Goal: Task Accomplishment & Management: Use online tool/utility

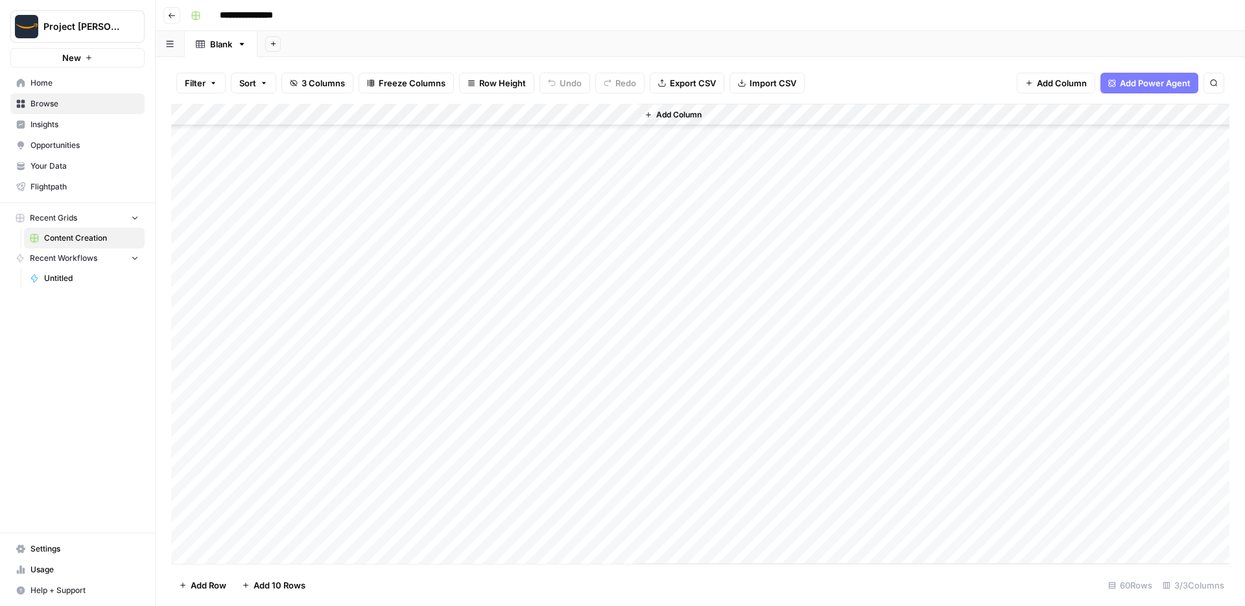
scroll to position [425, 0]
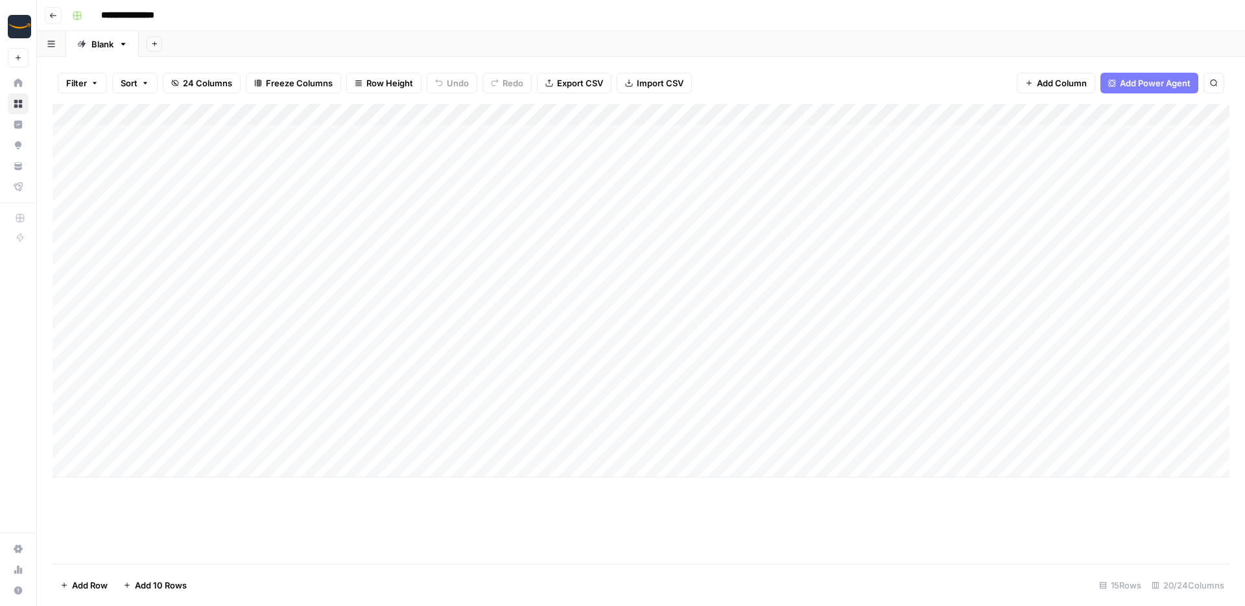
click at [865, 47] on div "Add Sheet" at bounding box center [692, 44] width 1106 height 26
click at [539, 12] on div "**********" at bounding box center [649, 15] width 1165 height 21
click at [628, 112] on div "Add Column" at bounding box center [641, 291] width 1177 height 374
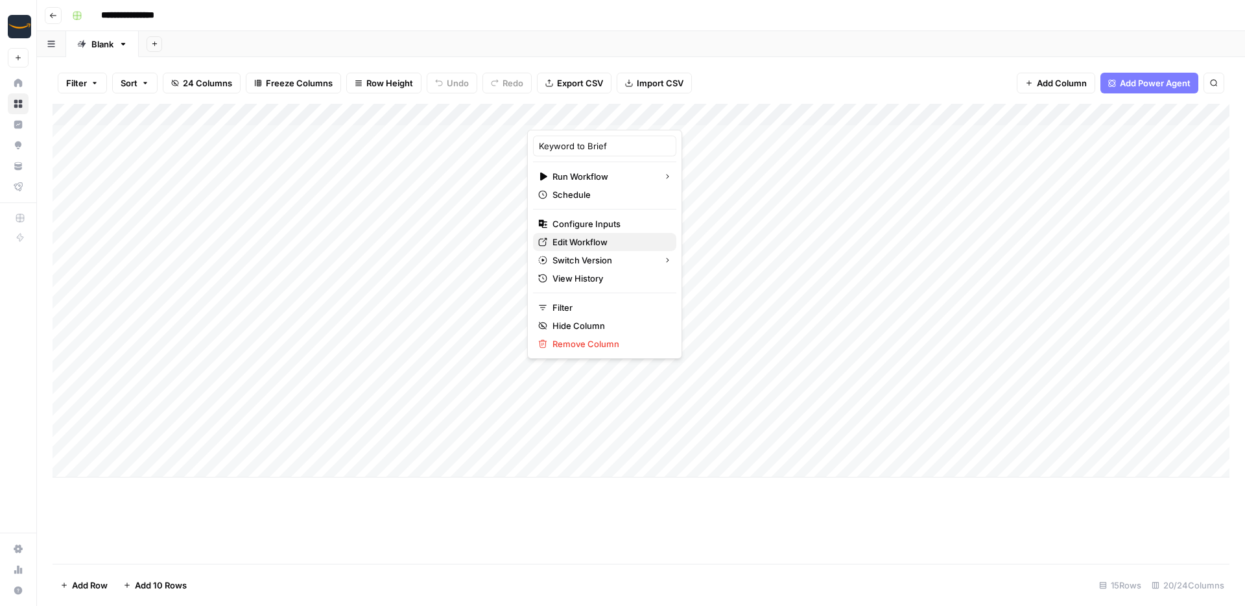
click at [580, 244] on span "Edit Workflow" at bounding box center [609, 241] width 113 height 13
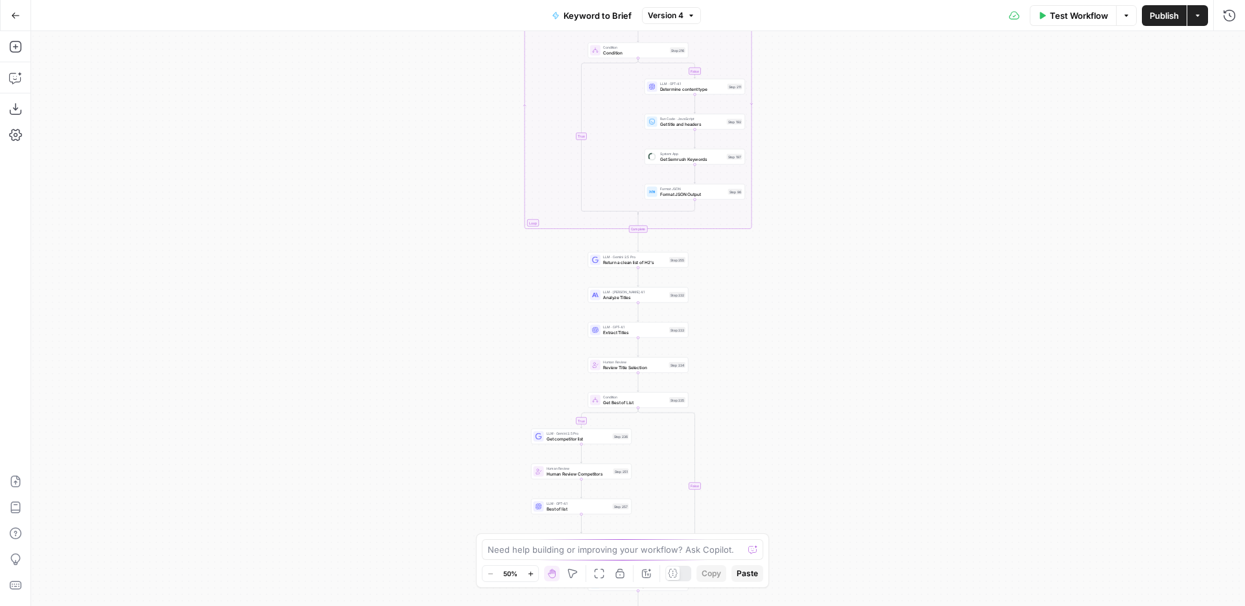
drag, startPoint x: 792, startPoint y: 94, endPoint x: 797, endPoint y: 329, distance: 235.5
click at [797, 329] on div "true false true false Workflow Set Inputs Inputs Run Code · Python Run Code Ste…" at bounding box center [638, 318] width 1214 height 575
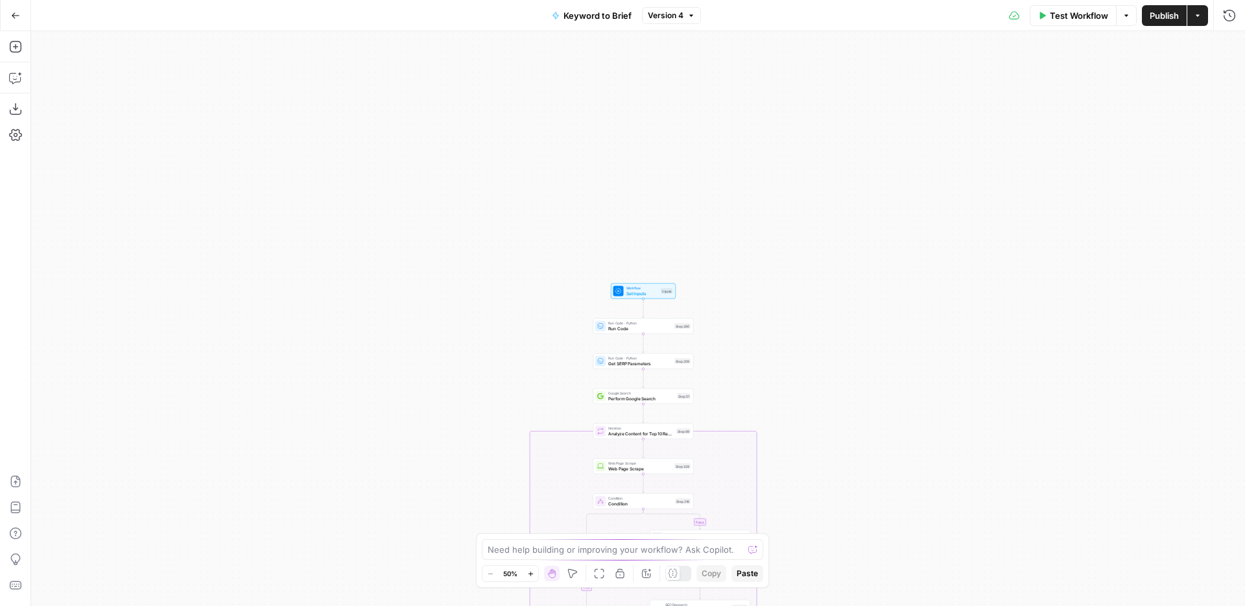
drag, startPoint x: 783, startPoint y: 165, endPoint x: 783, endPoint y: 431, distance: 265.9
click at [783, 431] on div "true false true false Workflow Set Inputs Inputs Run Code · Python Run Code Ste…" at bounding box center [638, 318] width 1214 height 575
click at [771, 386] on div "true false true false Workflow Set Inputs Inputs Run Code · Python Run Code Ste…" at bounding box center [638, 318] width 1214 height 575
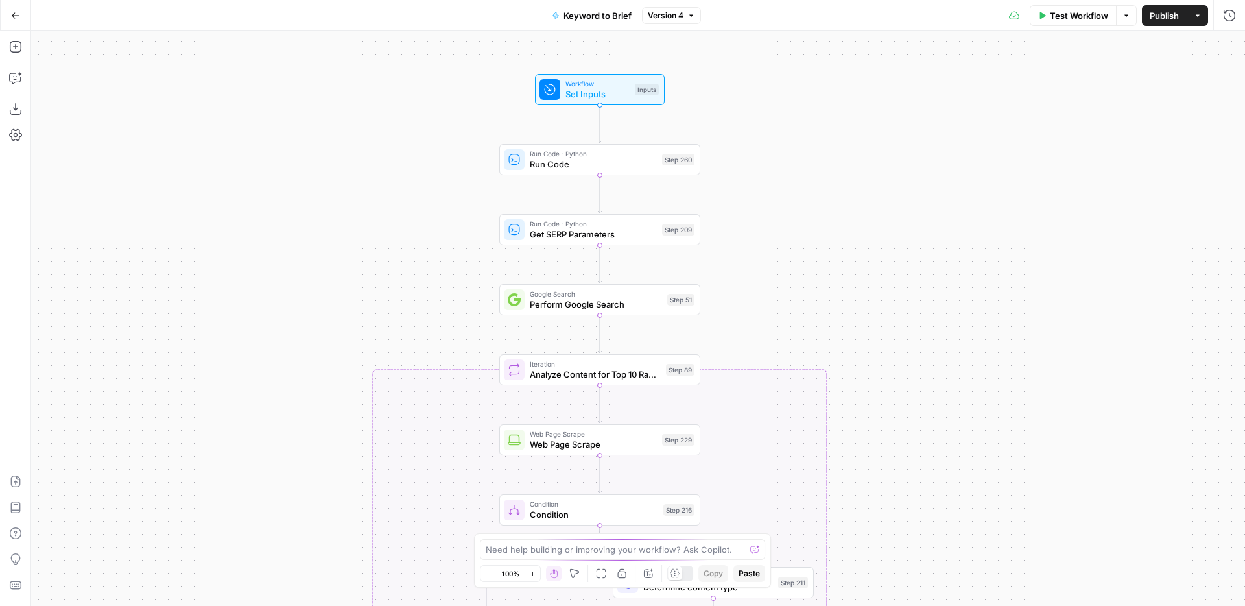
drag, startPoint x: 663, startPoint y: 373, endPoint x: 747, endPoint y: 266, distance: 136.2
click at [747, 266] on div "true false true false Workflow Set Inputs Inputs Run Code · Python Run Code Ste…" at bounding box center [638, 318] width 1214 height 575
